Goal: Share content

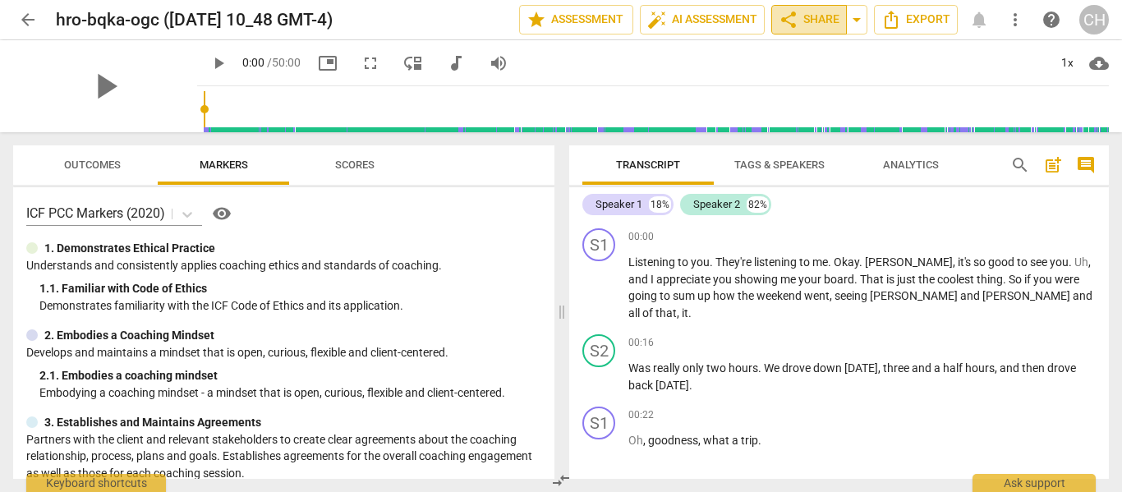
click at [802, 16] on span "share Share" at bounding box center [808, 20] width 61 height 20
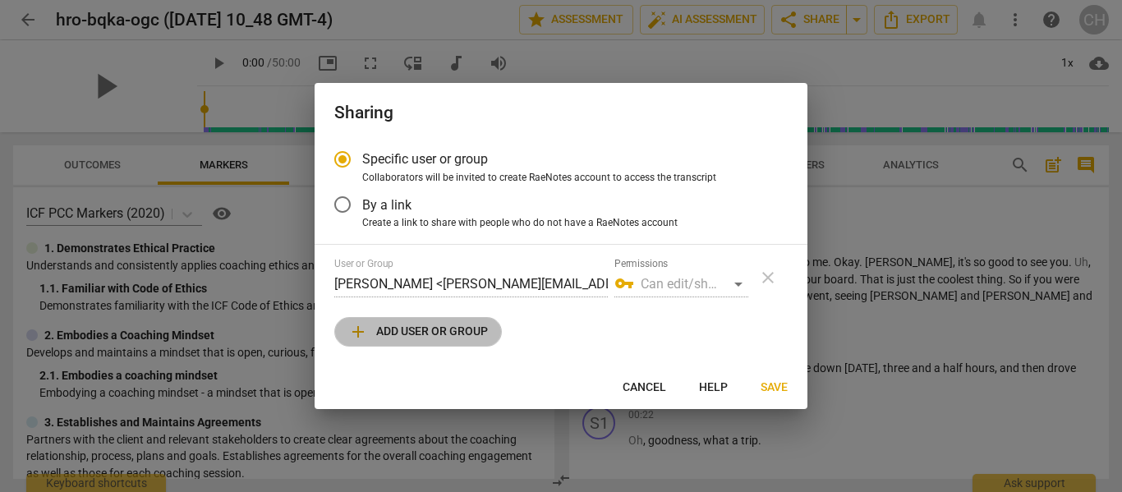
click at [367, 324] on span "add" at bounding box center [358, 332] width 20 height 20
radio input "false"
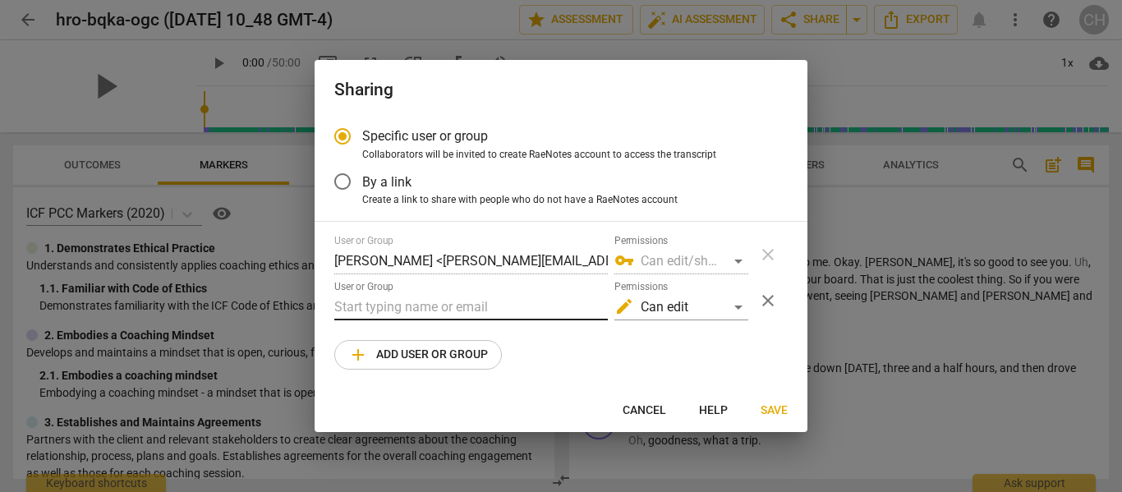
click at [348, 305] on input "text" at bounding box center [470, 307] width 273 height 26
click at [431, 309] on input "amyarmtrong@the [DOMAIN_NAME]" at bounding box center [470, 307] width 273 height 26
click at [366, 306] on input "[EMAIL_ADDRESS][DOMAIN_NAME]" at bounding box center [470, 307] width 273 height 26
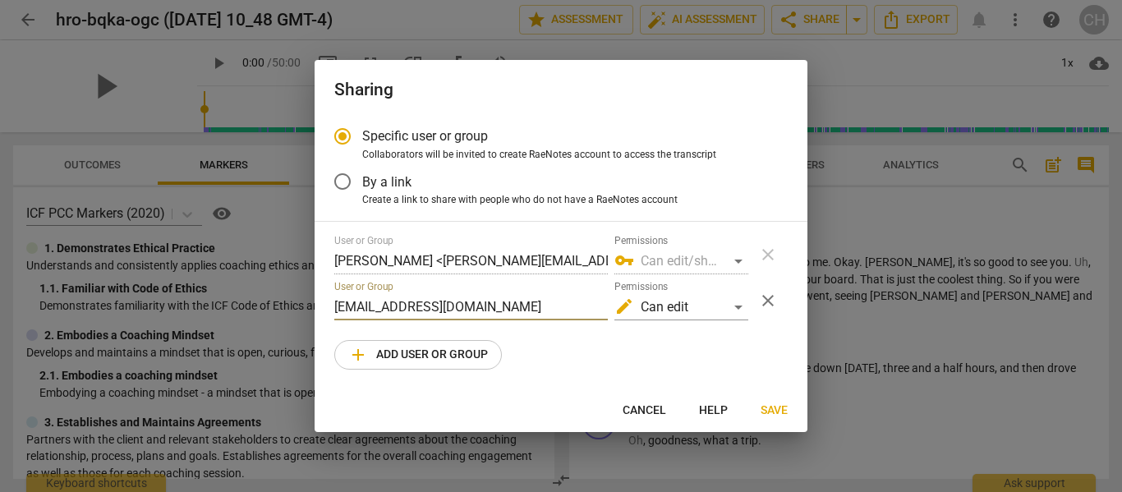
scroll to position [0, 0]
type input "[EMAIL_ADDRESS][DOMAIN_NAME]"
click at [767, 407] on span "Save" at bounding box center [773, 410] width 27 height 16
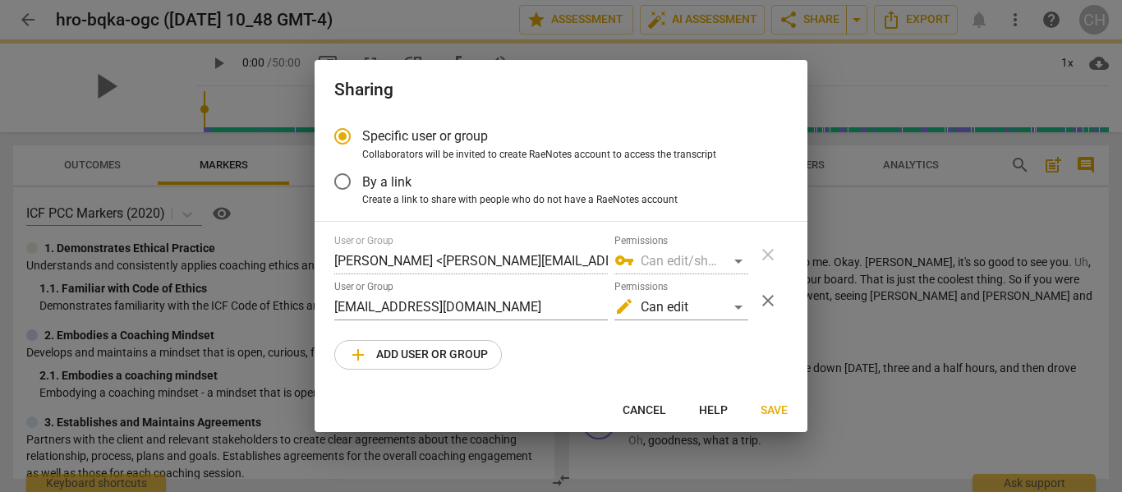
radio input "false"
type input "[PERSON_NAME] <[EMAIL_ADDRESS][DOMAIN_NAME]>"
